Goal: Task Accomplishment & Management: Manage account settings

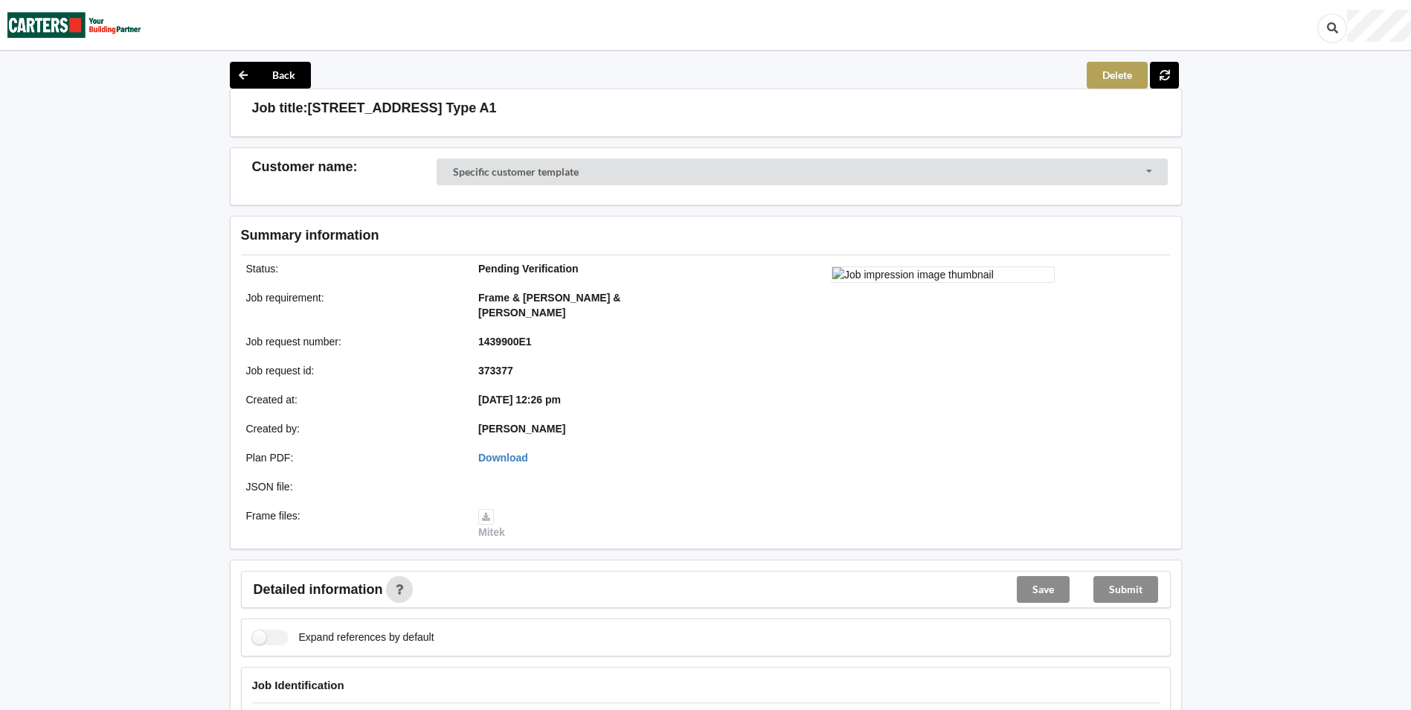
click at [1118, 74] on button "Delete" at bounding box center [1117, 75] width 61 height 27
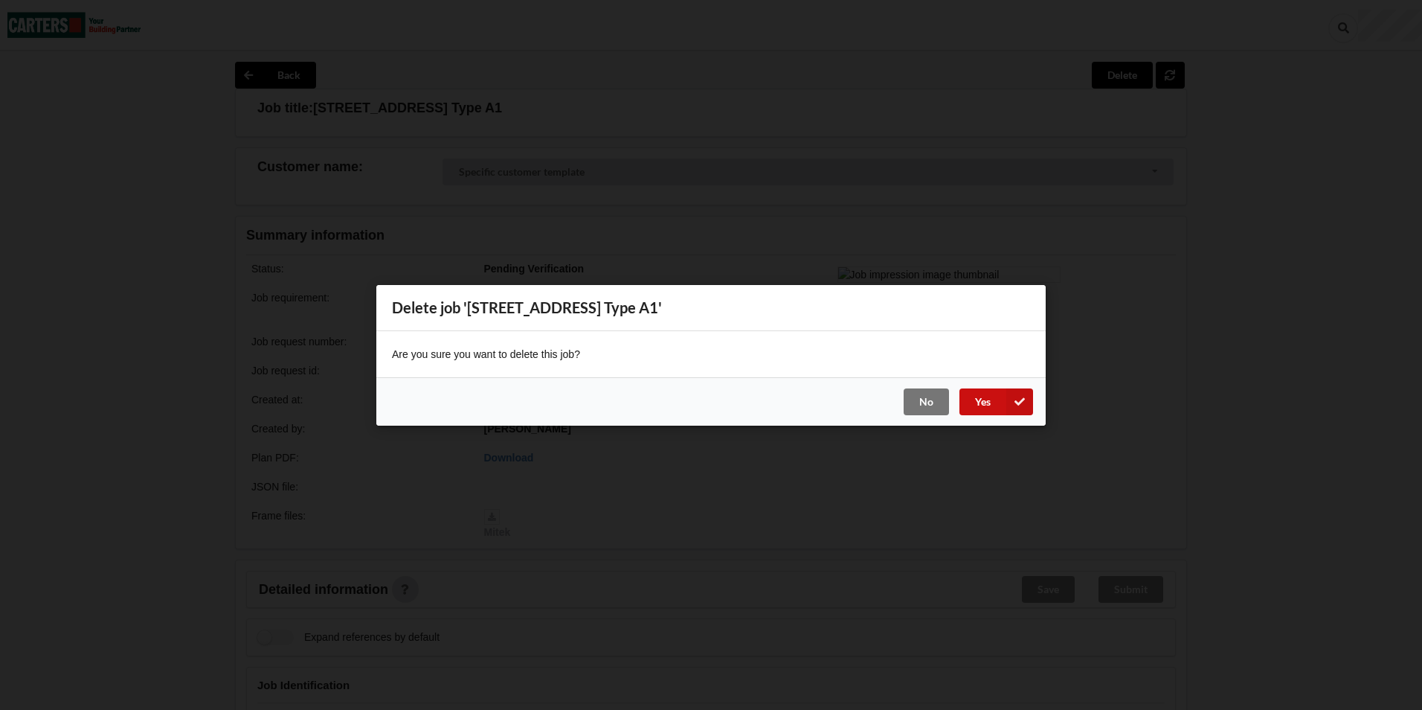
click at [975, 399] on button "Yes" at bounding box center [997, 401] width 74 height 27
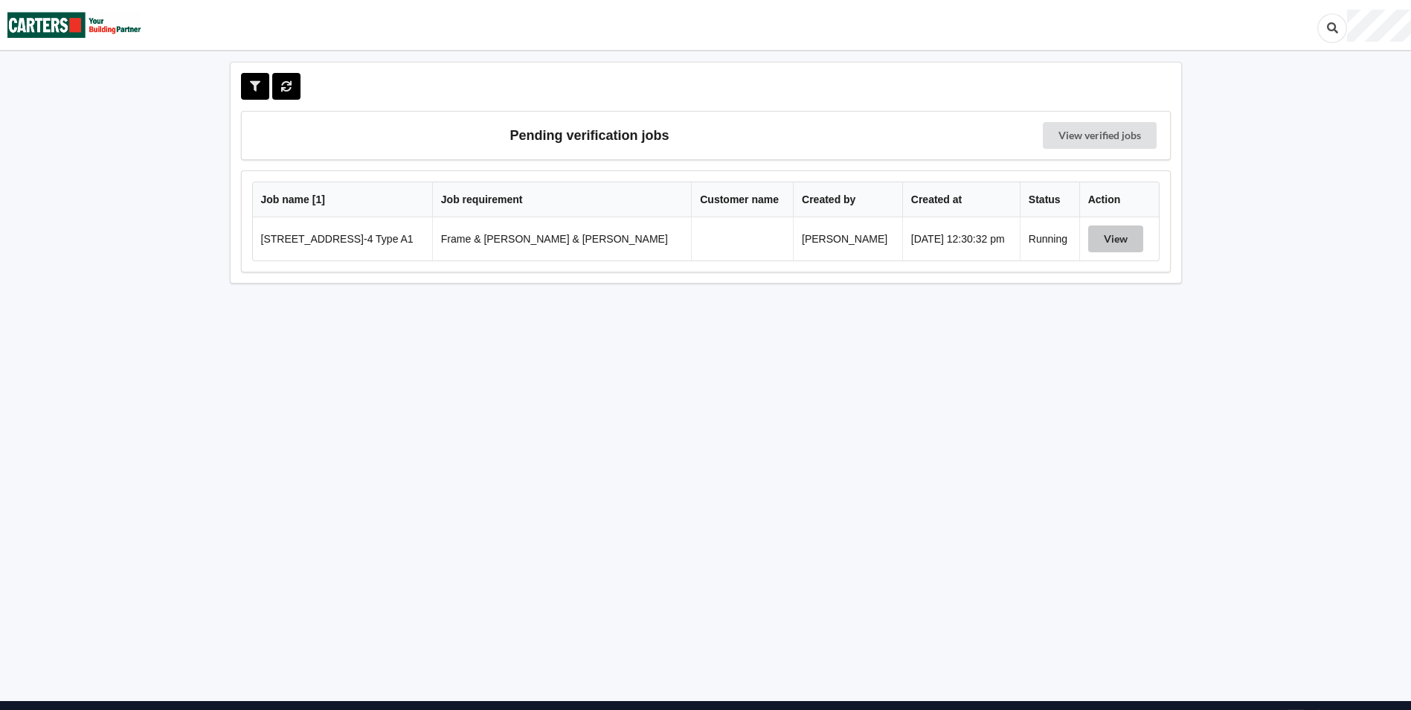
click at [1100, 241] on button "View" at bounding box center [1115, 238] width 55 height 27
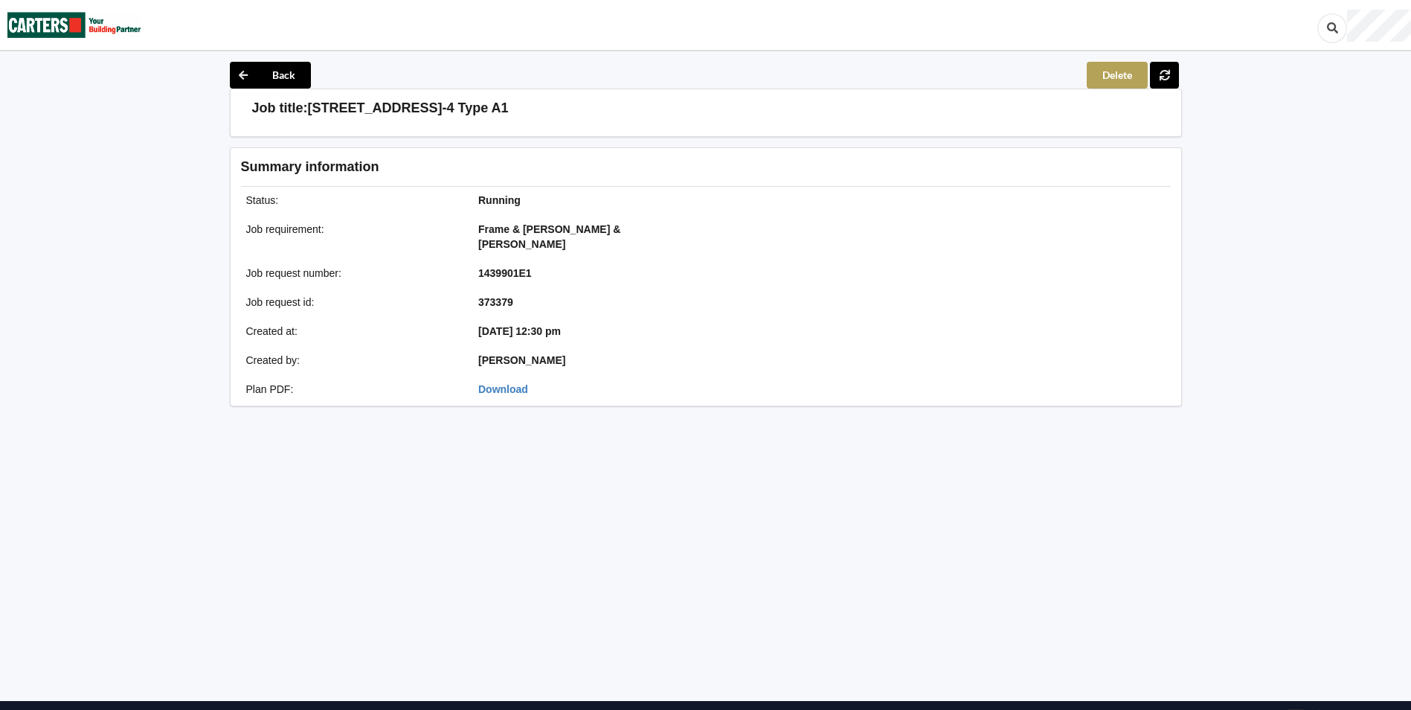
click at [1114, 77] on button "Delete" at bounding box center [1117, 75] width 61 height 27
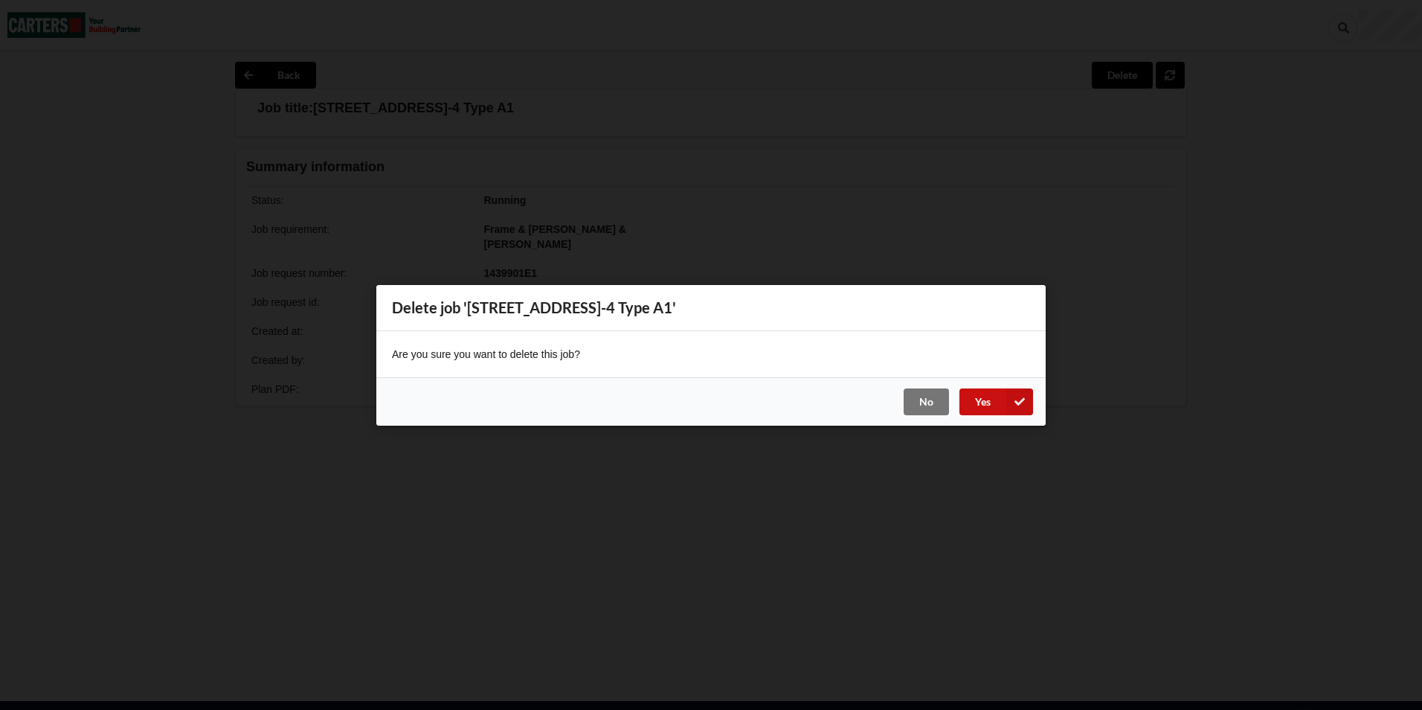
click at [983, 403] on button "Yes" at bounding box center [997, 401] width 74 height 27
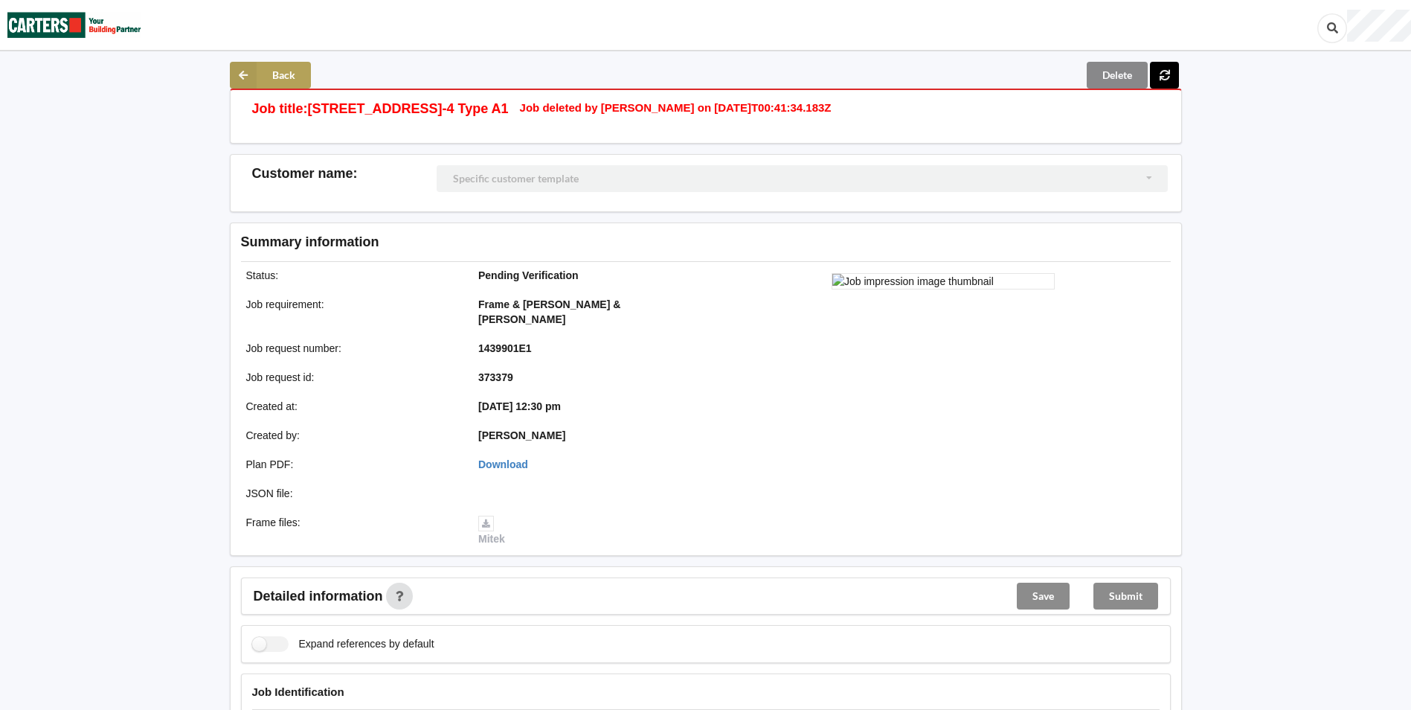
click at [264, 72] on button "Back" at bounding box center [270, 75] width 81 height 27
click at [241, 76] on icon at bounding box center [243, 75] width 27 height 27
